Goal: Information Seeking & Learning: Learn about a topic

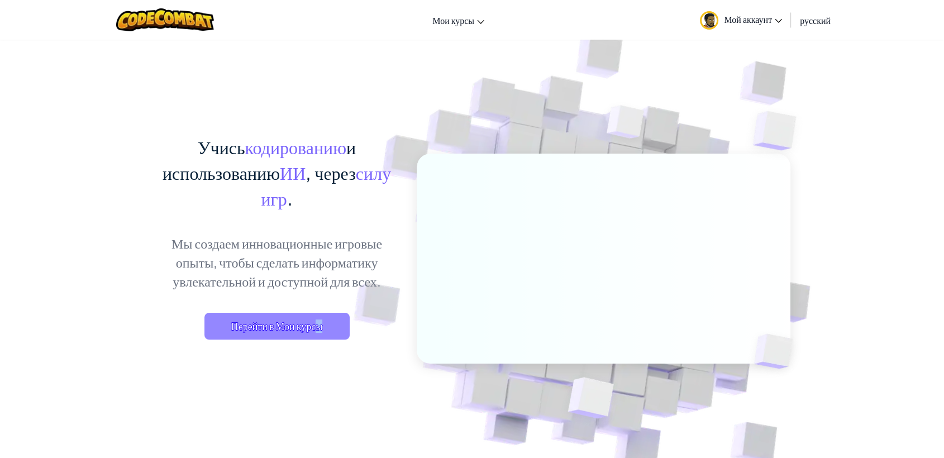
click at [283, 334] on div "Учись кодированию и использованию ИИ , через силу игр . Мы создаем инновационны…" at bounding box center [277, 248] width 246 height 228
click at [287, 335] on span "Перейти в Мои курсы" at bounding box center [277, 326] width 145 height 27
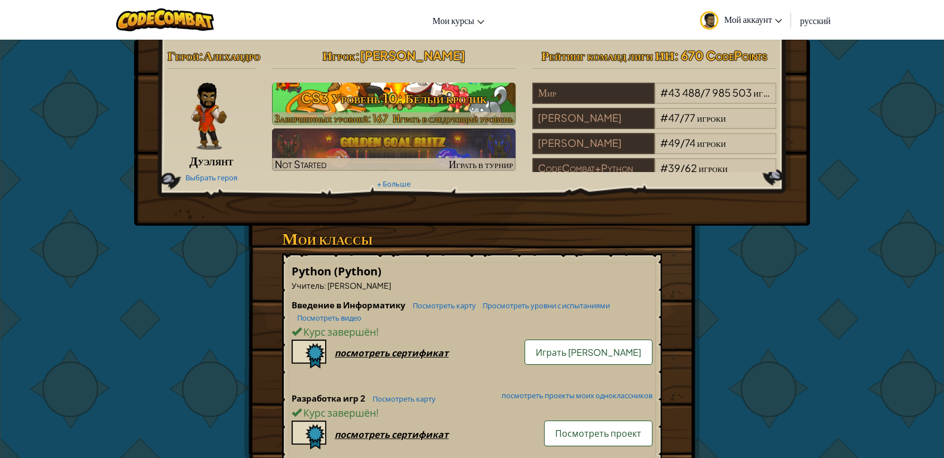
click at [388, 98] on h3 "CS3 Уровень 10: Белый кролик" at bounding box center [394, 97] width 244 height 25
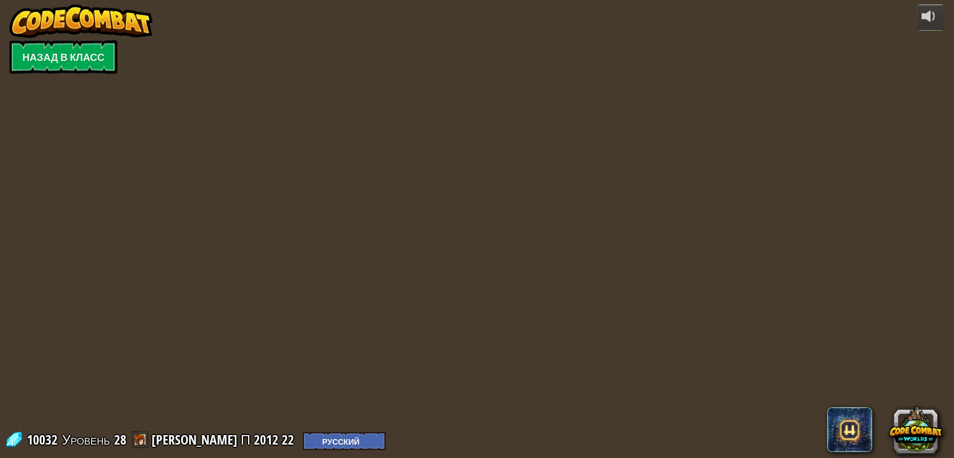
select select "ru"
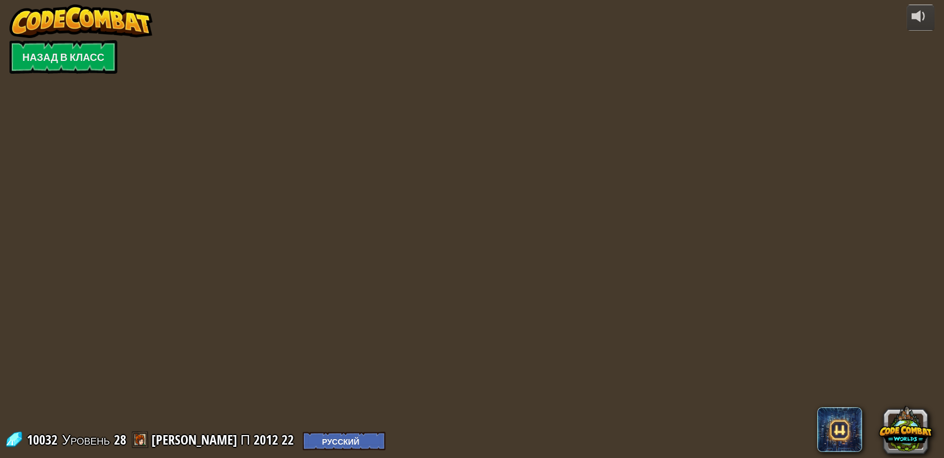
select select "ru"
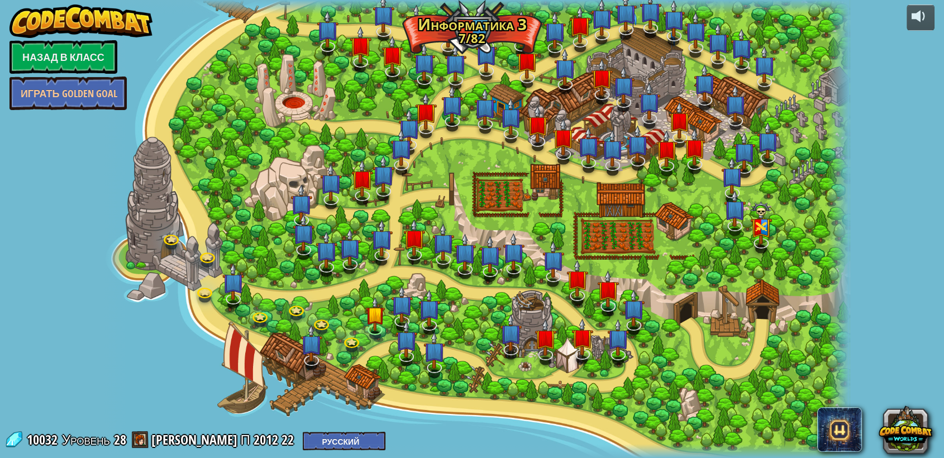
select select "ru"
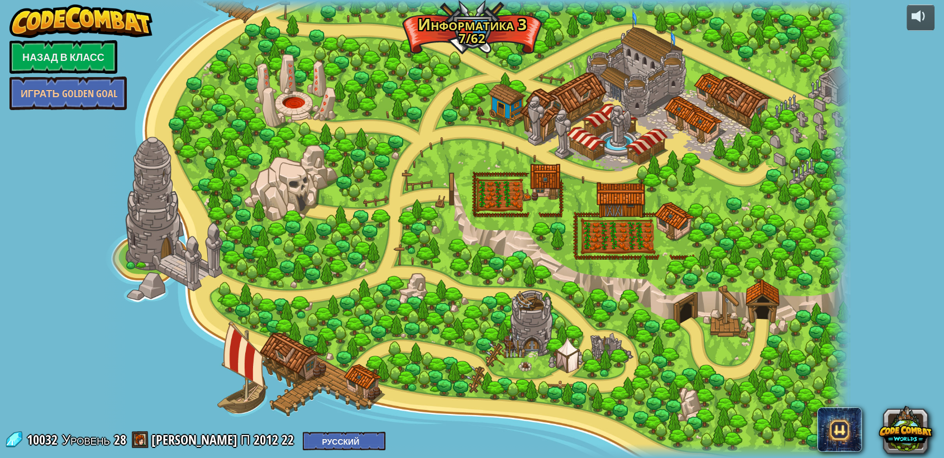
select select "ru"
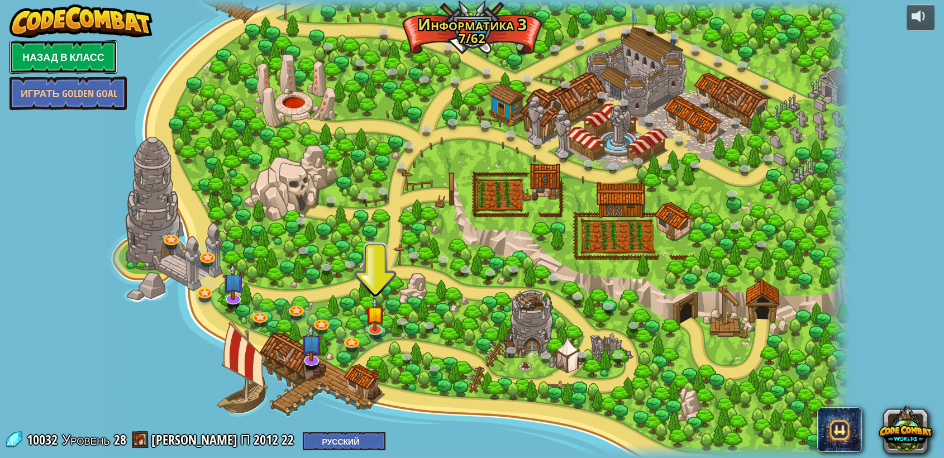
click at [41, 50] on link "Назад в класс" at bounding box center [63, 57] width 108 height 34
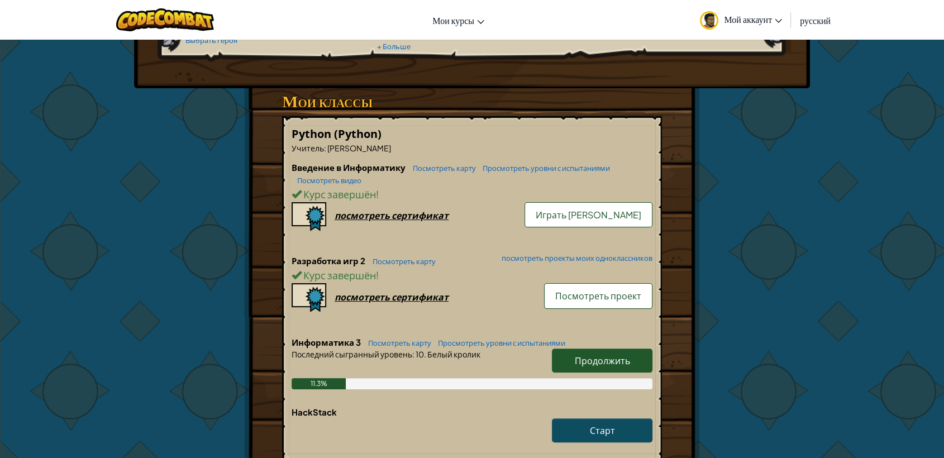
scroll to position [124, 0]
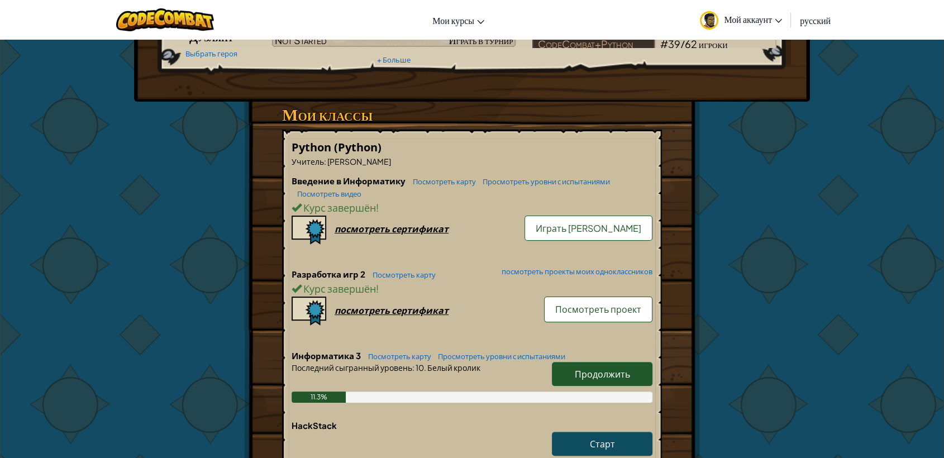
click at [390, 252] on div "Введение в Информатику Посмотреть карту Просмотреть уровни с испытаниями Посмот…" at bounding box center [472, 221] width 361 height 93
click at [389, 235] on div "посмотреть сертификат" at bounding box center [392, 229] width 114 height 12
